Goal: Check status: Check status

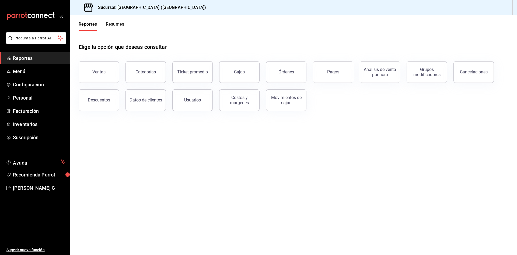
click at [34, 61] on span "Reportes" at bounding box center [39, 57] width 53 height 7
click at [327, 76] on button "Pagos" at bounding box center [333, 72] width 40 height 22
